Goal: Task Accomplishment & Management: Manage account settings

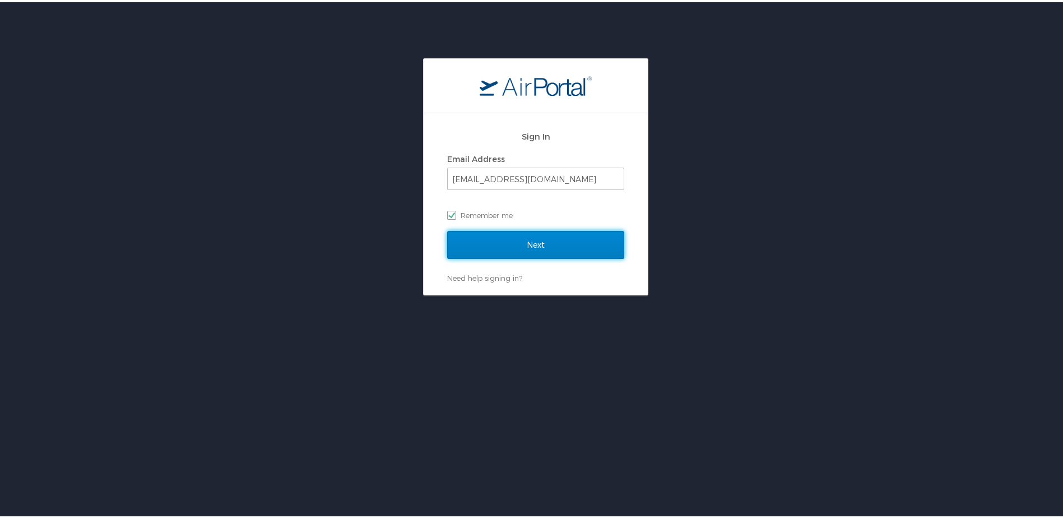
click at [486, 239] on input "Next" at bounding box center [535, 243] width 177 height 28
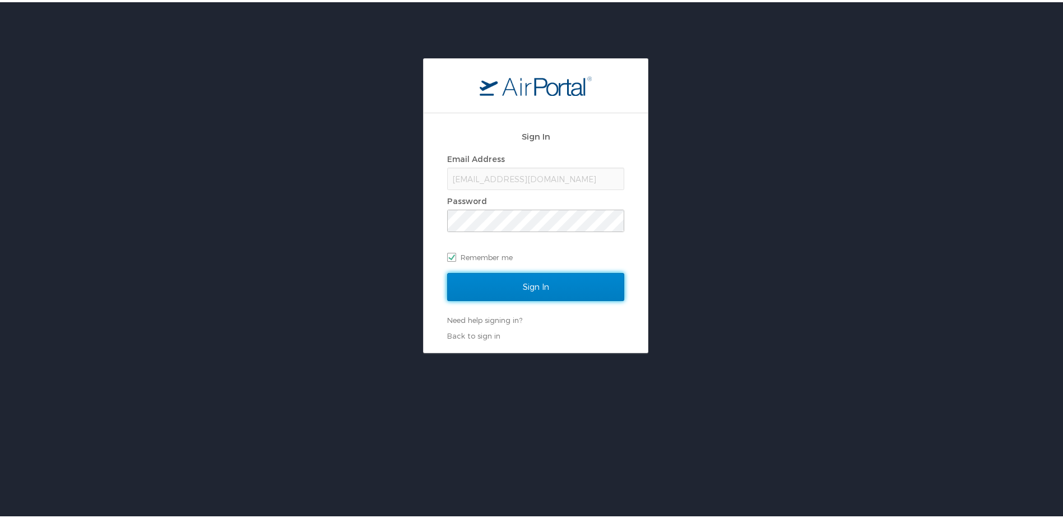
click at [490, 279] on input "Sign In" at bounding box center [535, 285] width 177 height 28
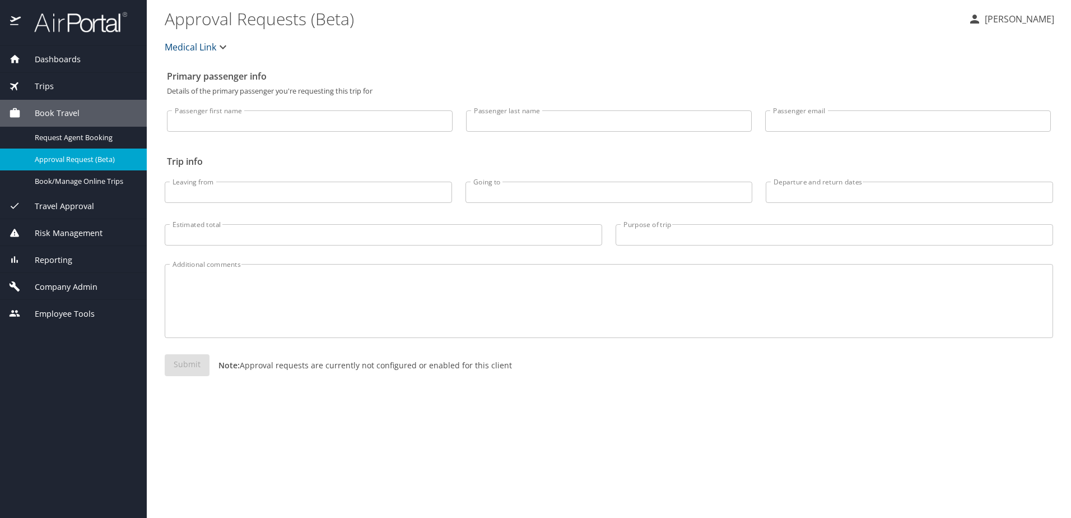
click at [59, 160] on span "Approval Request (Beta)" at bounding box center [84, 159] width 99 height 11
click at [61, 211] on span "Travel Approval" at bounding box center [57, 206] width 73 height 12
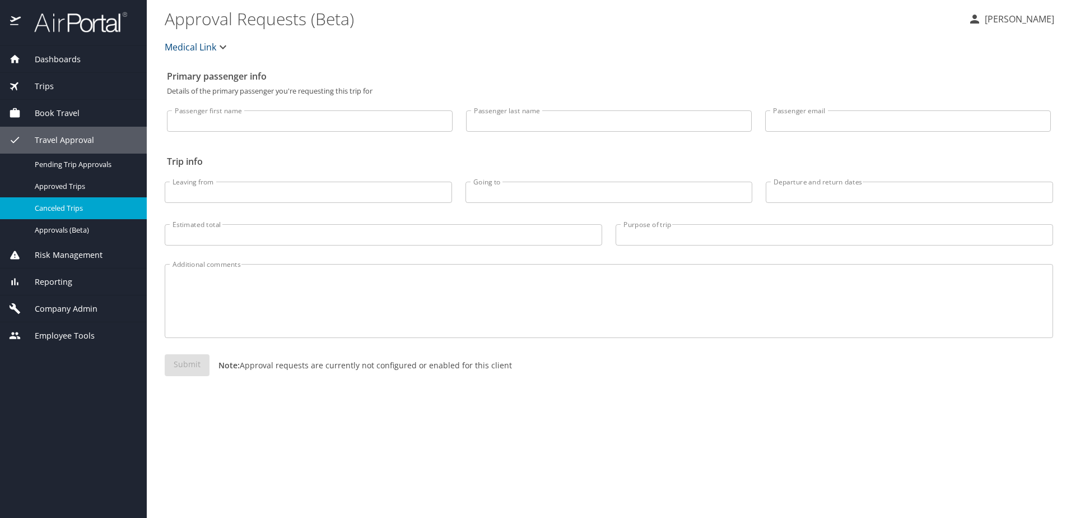
click at [62, 208] on span "Canceled Trips" at bounding box center [84, 208] width 99 height 11
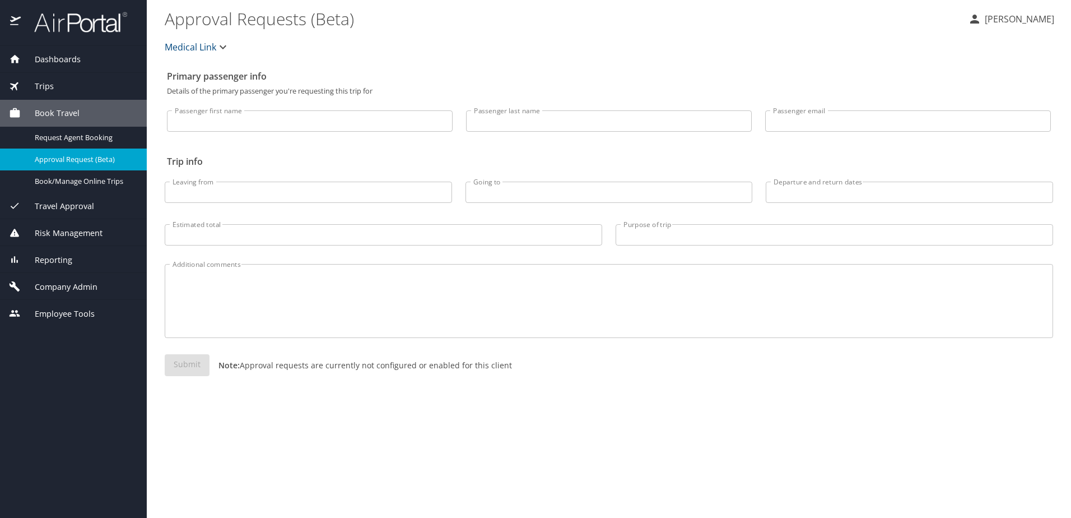
click at [77, 82] on div "Trips" at bounding box center [73, 86] width 129 height 12
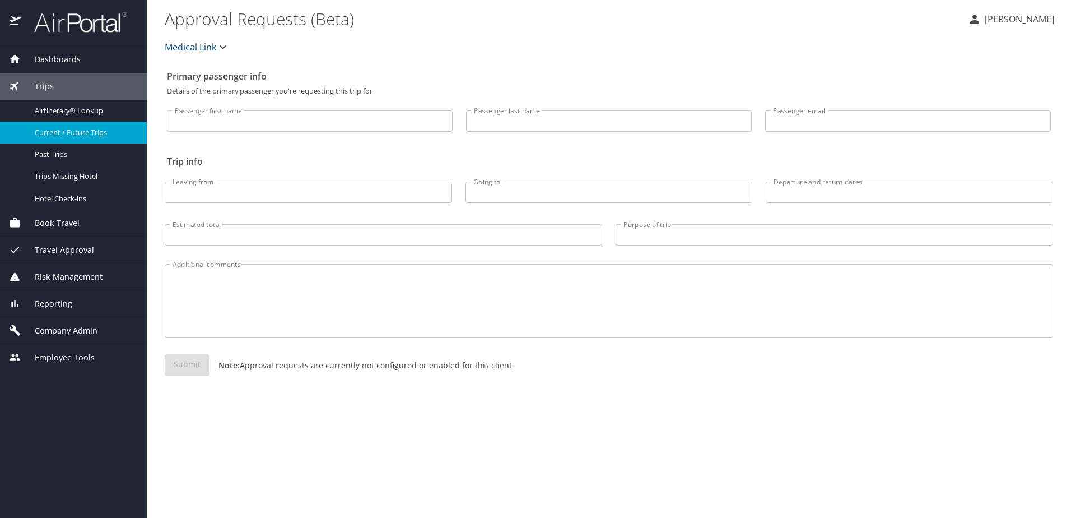
click at [63, 138] on div "Current / Future Trips" at bounding box center [73, 132] width 129 height 13
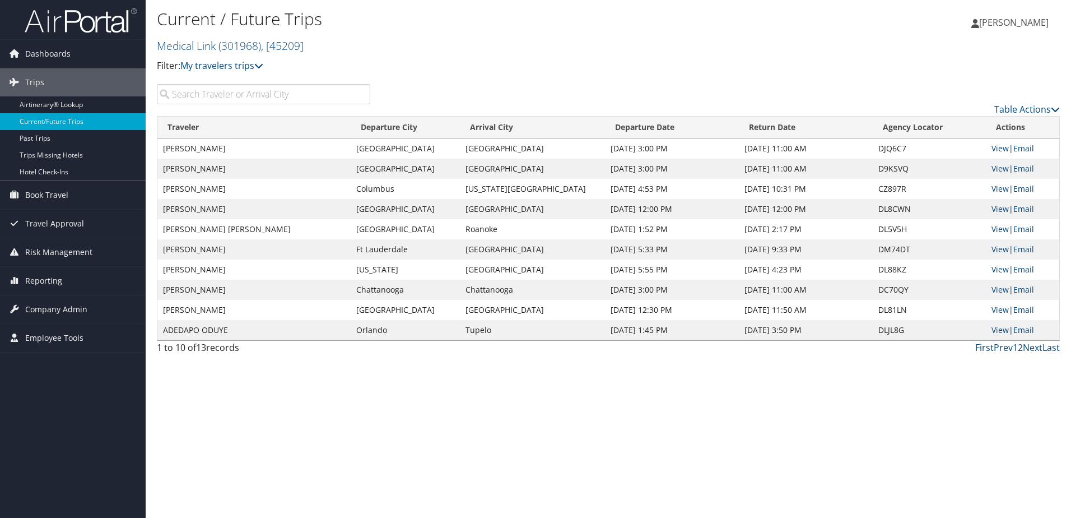
click at [219, 95] on input "search" at bounding box center [263, 94] width 213 height 20
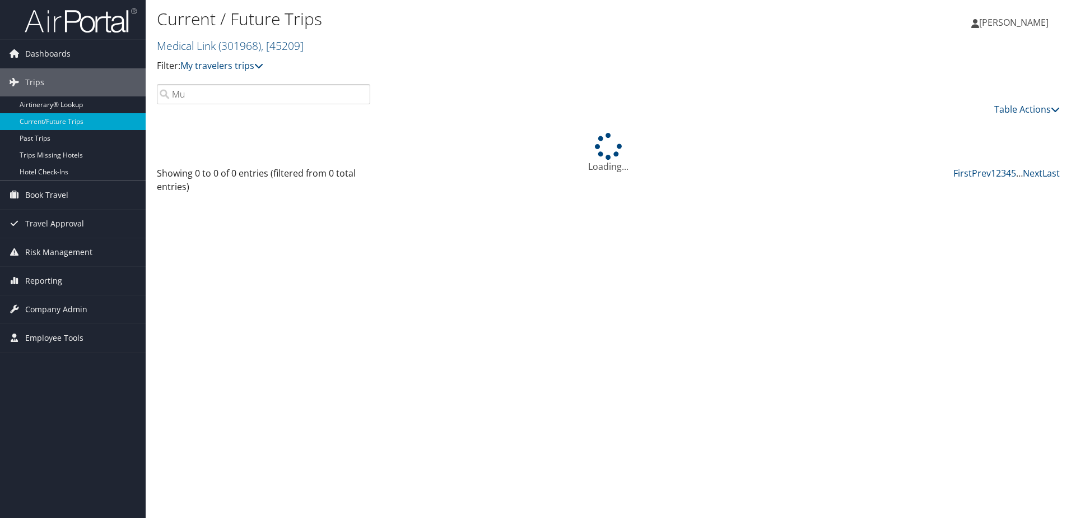
type input "M"
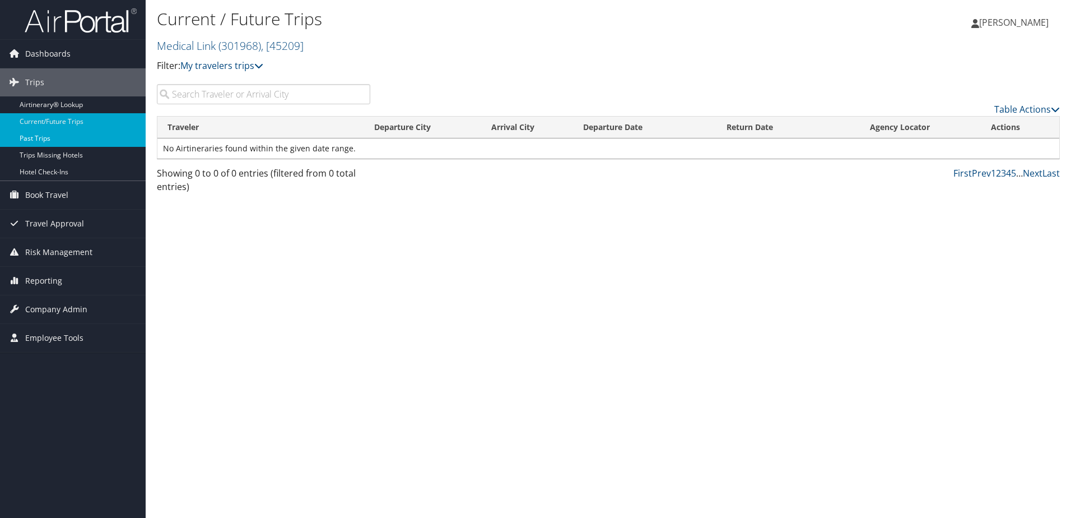
click at [28, 134] on link "Past Trips" at bounding box center [73, 138] width 146 height 17
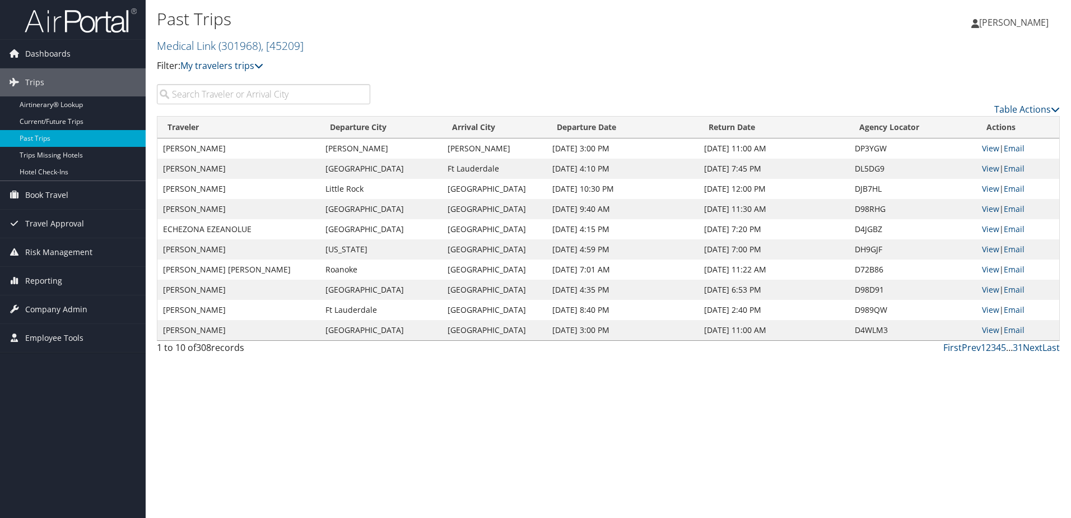
click at [206, 95] on input "search" at bounding box center [263, 94] width 213 height 20
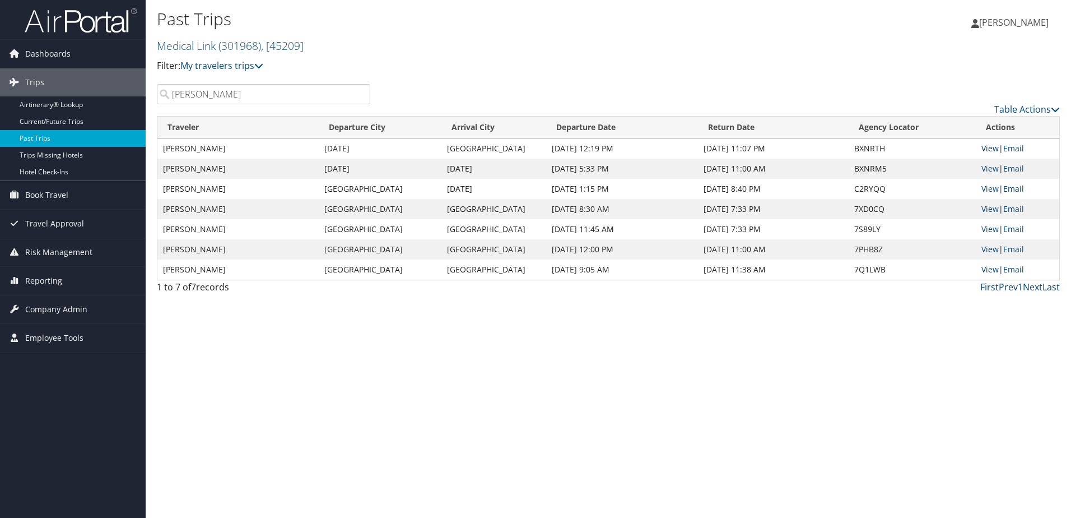
type input "Murtagh"
click at [986, 146] on link "View" at bounding box center [989, 148] width 17 height 11
click at [45, 104] on link "Airtinerary® Lookup" at bounding box center [73, 104] width 146 height 17
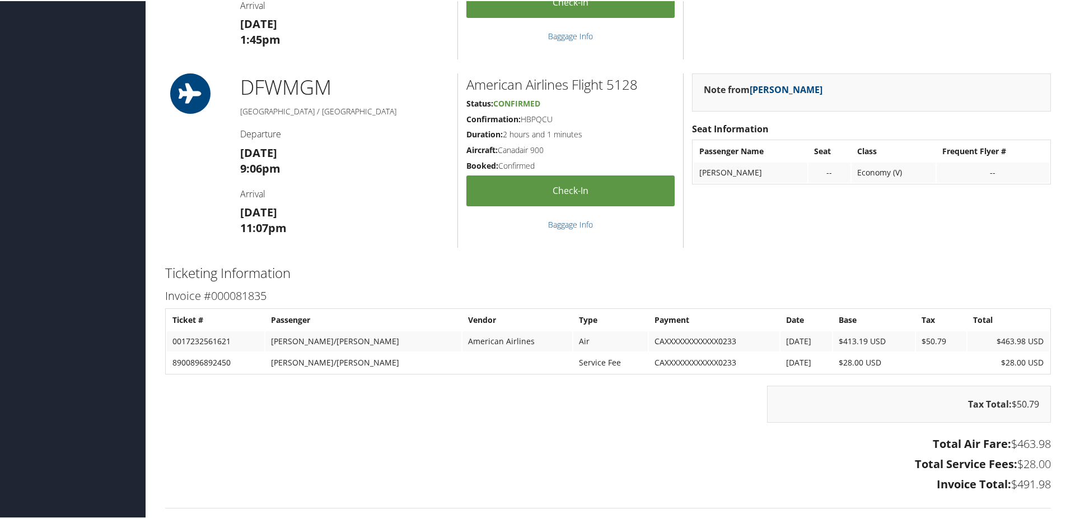
scroll to position [224, 0]
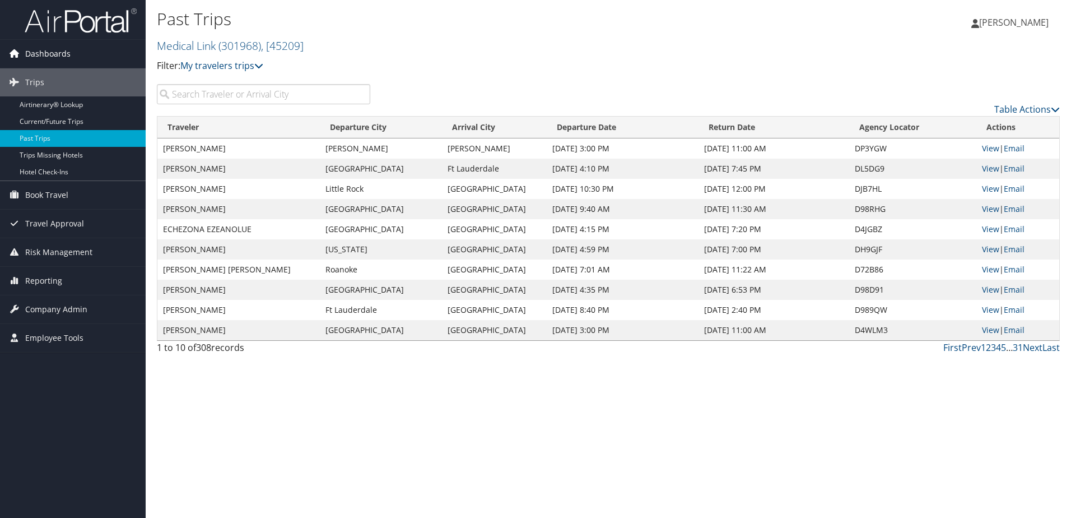
click at [57, 52] on span "Dashboards" at bounding box center [47, 54] width 45 height 28
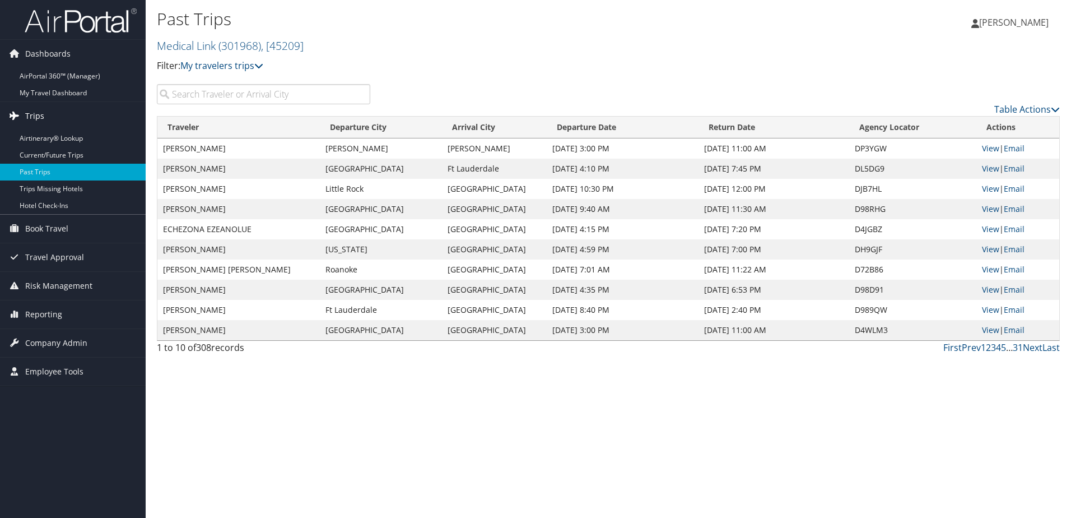
click at [48, 118] on link "Trips" at bounding box center [73, 116] width 146 height 28
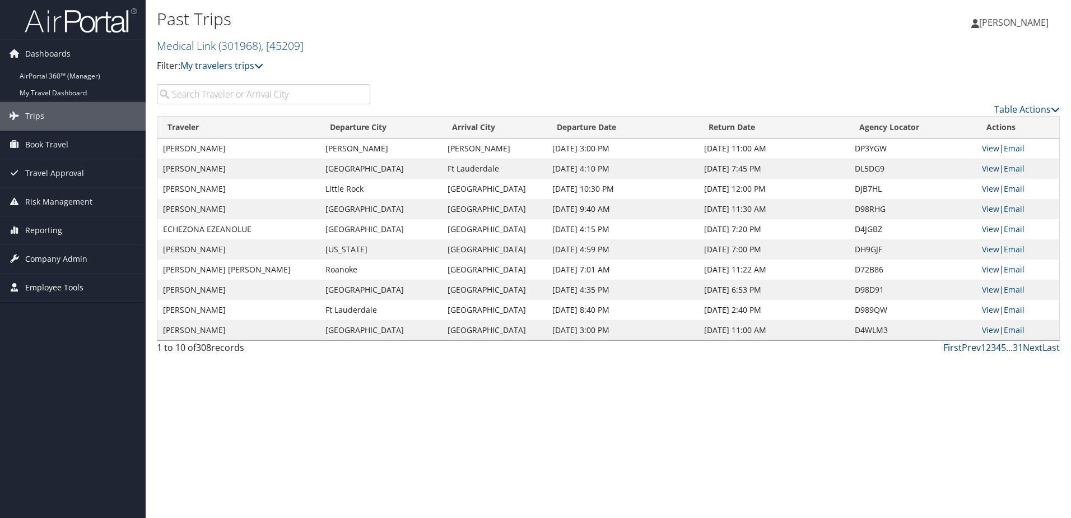
click at [49, 289] on span "Employee Tools" at bounding box center [54, 287] width 58 height 28
click at [58, 257] on span "Company Admin" at bounding box center [56, 259] width 62 height 28
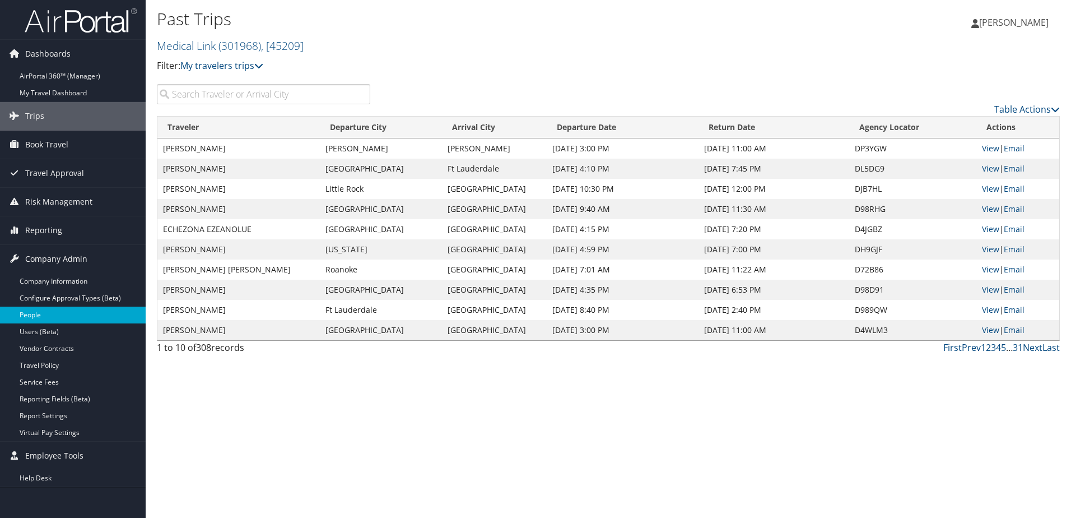
click at [33, 318] on link "People" at bounding box center [73, 314] width 146 height 17
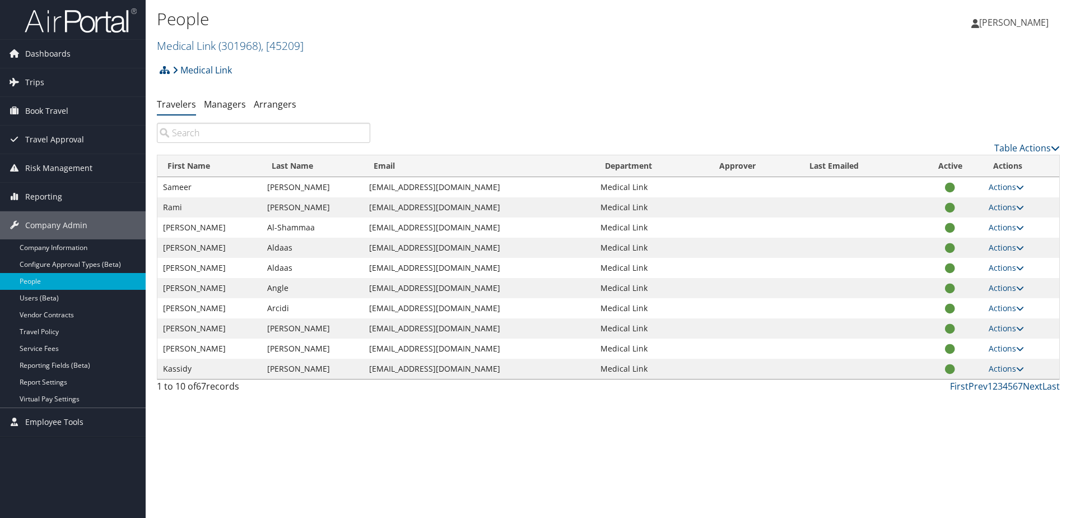
click at [280, 129] on input "search" at bounding box center [263, 133] width 213 height 20
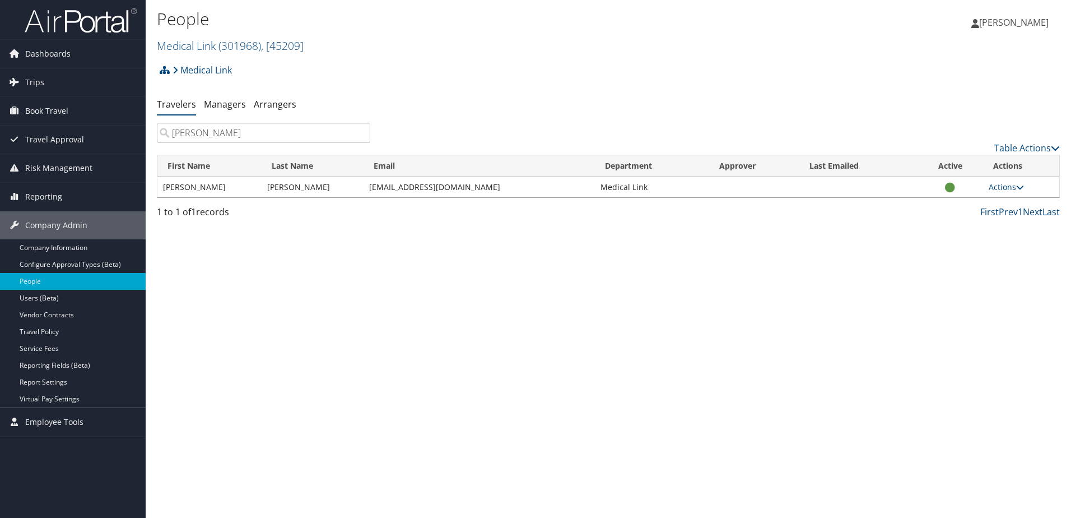
type input "murtagh"
click at [392, 190] on td "jmurtag@icloud.com" at bounding box center [479, 187] width 231 height 20
click at [1004, 188] on link "Actions" at bounding box center [1006, 186] width 35 height 11
click at [959, 218] on link "View Profile" at bounding box center [970, 222] width 103 height 19
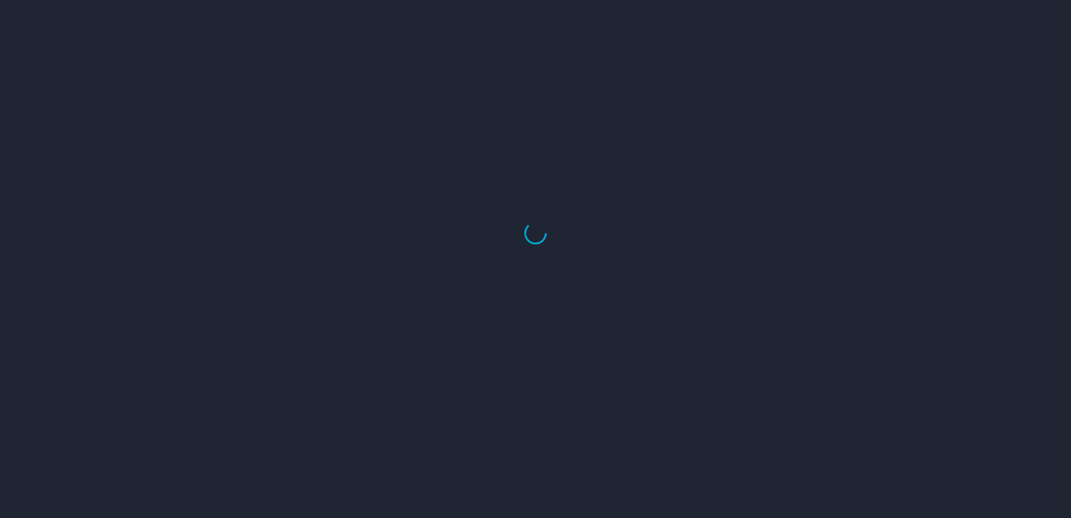
select select "US"
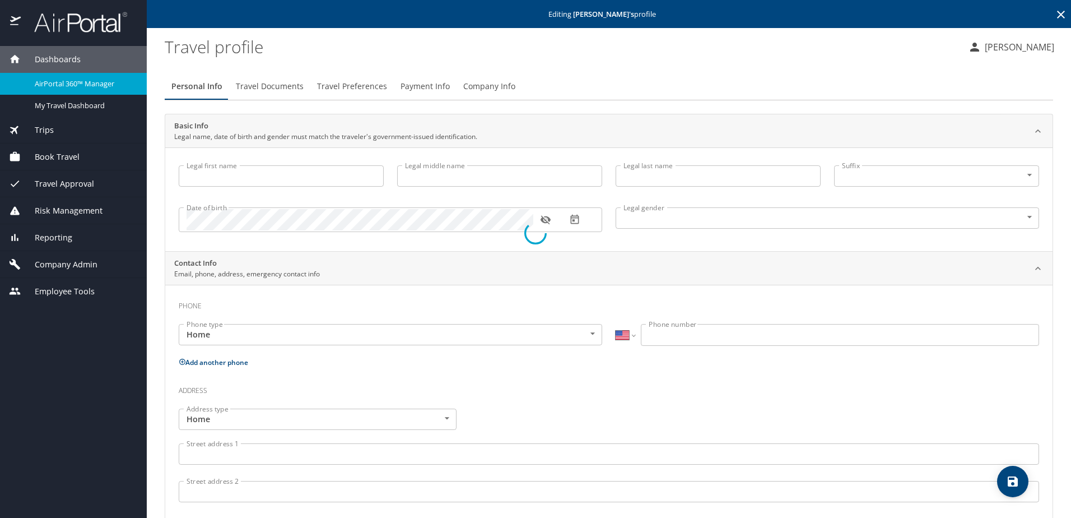
type input "James"
type input "Murtagh"
type input "Male"
select select "US"
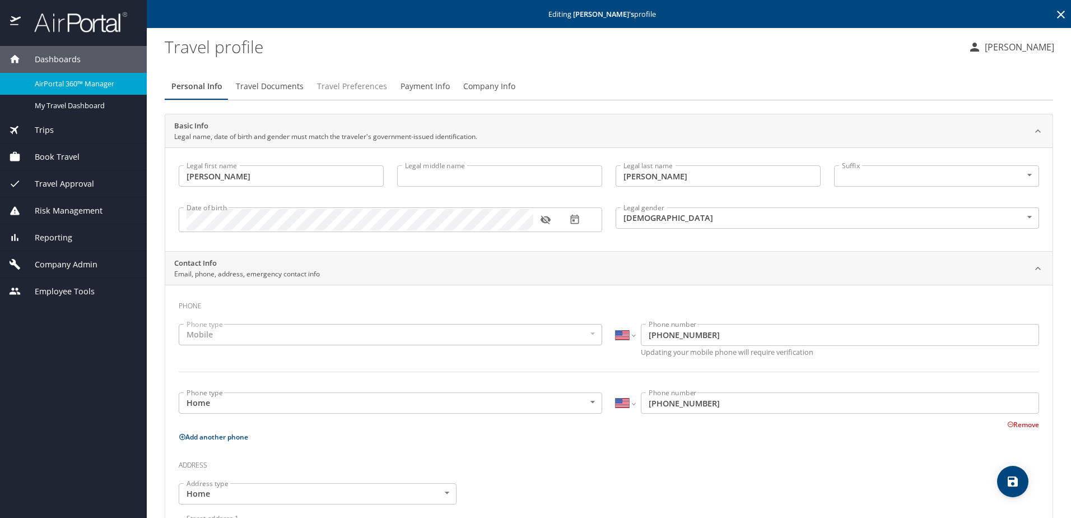
click at [350, 93] on span "Travel Preferences" at bounding box center [352, 87] width 70 height 14
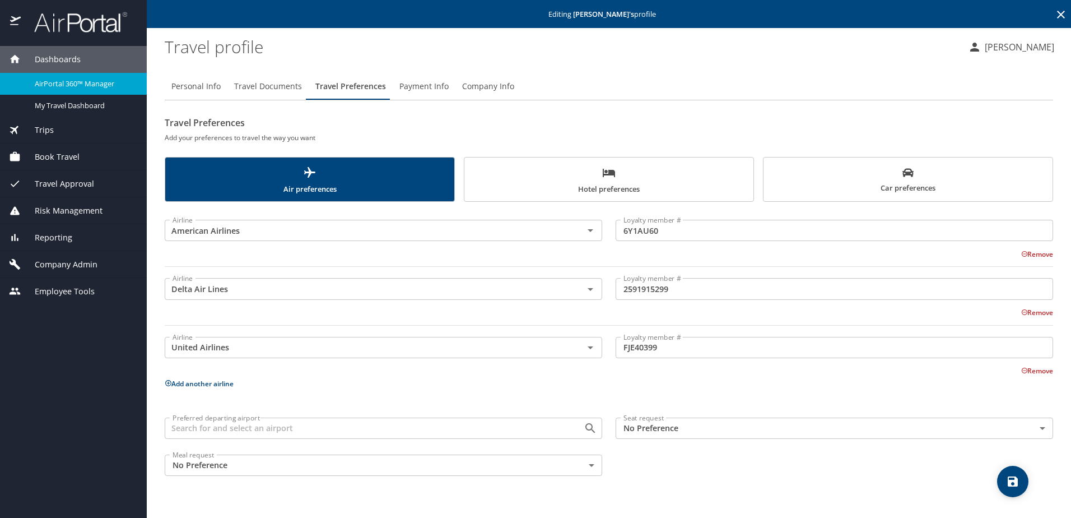
click at [196, 95] on button "Personal Info" at bounding box center [196, 86] width 63 height 27
select select "US"
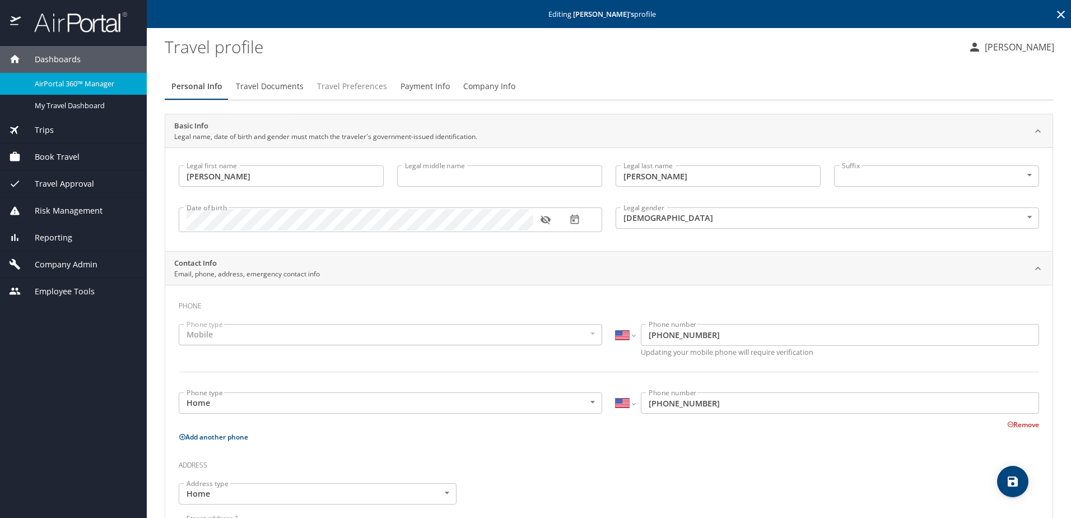
click at [338, 93] on span "Travel Preferences" at bounding box center [352, 87] width 70 height 14
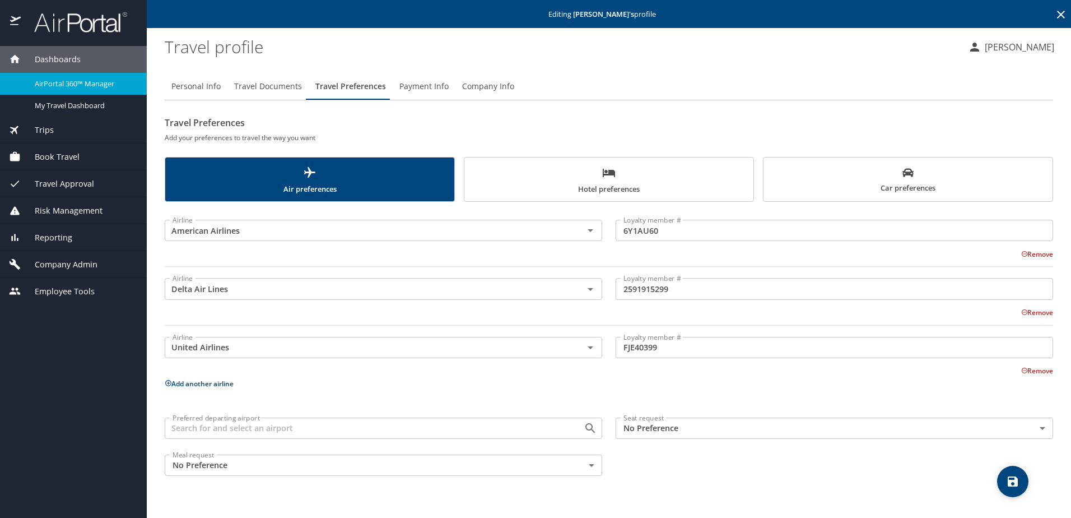
click at [593, 175] on span "Hotel preferences" at bounding box center [609, 181] width 276 height 30
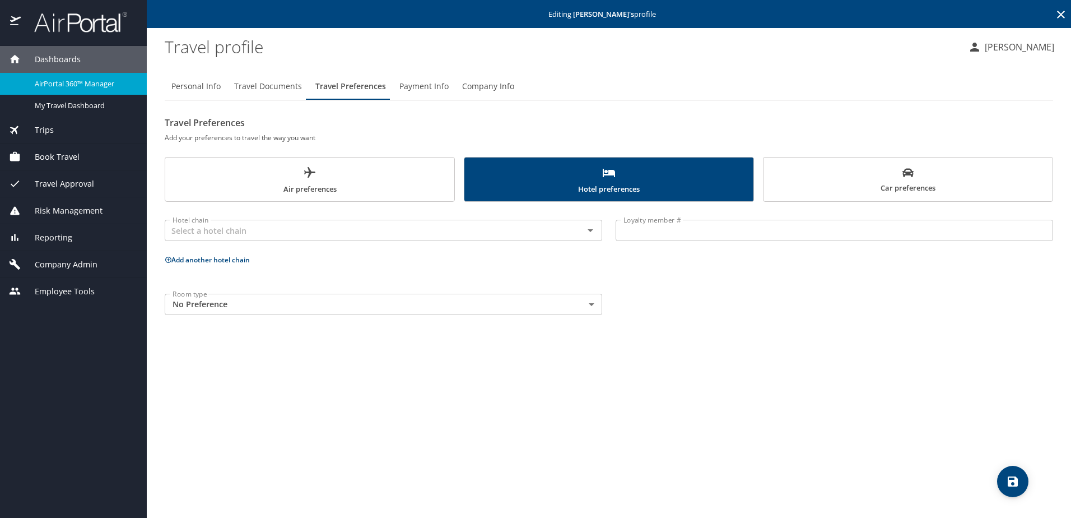
click at [444, 77] on button "Payment Info" at bounding box center [424, 86] width 63 height 27
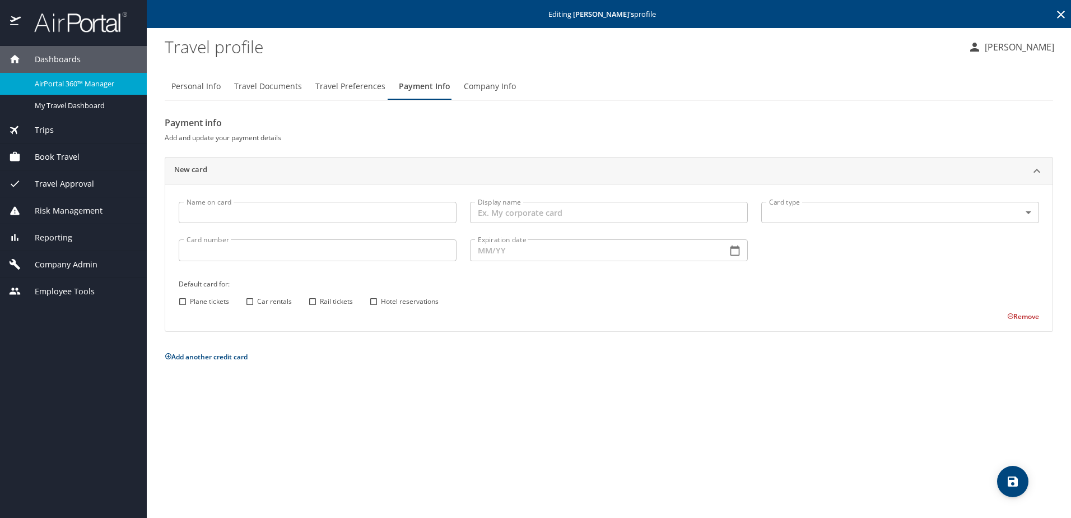
click at [205, 88] on span "Personal Info" at bounding box center [195, 87] width 49 height 14
select select "US"
